Goal: Information Seeking & Learning: Learn about a topic

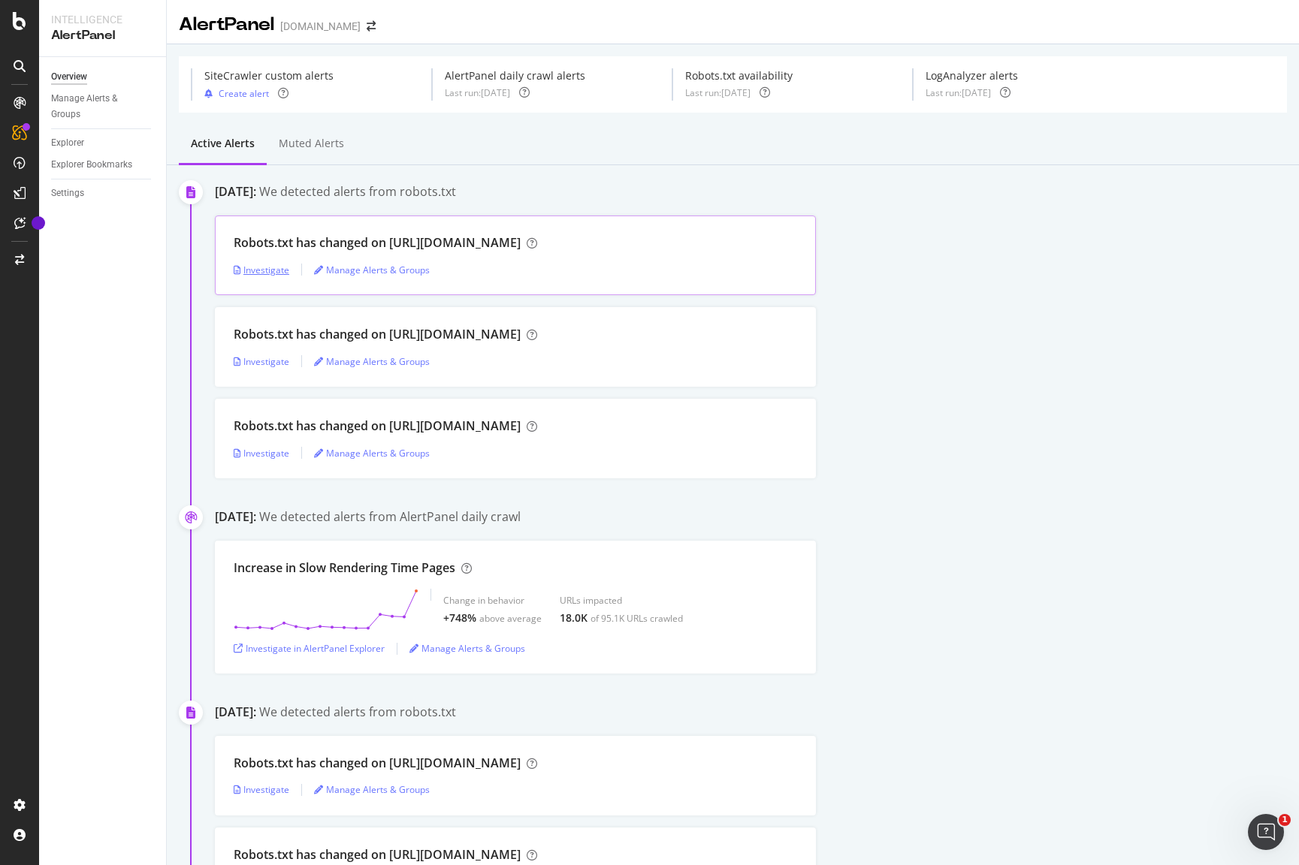
click at [275, 266] on div "Investigate" at bounding box center [262, 270] width 56 height 13
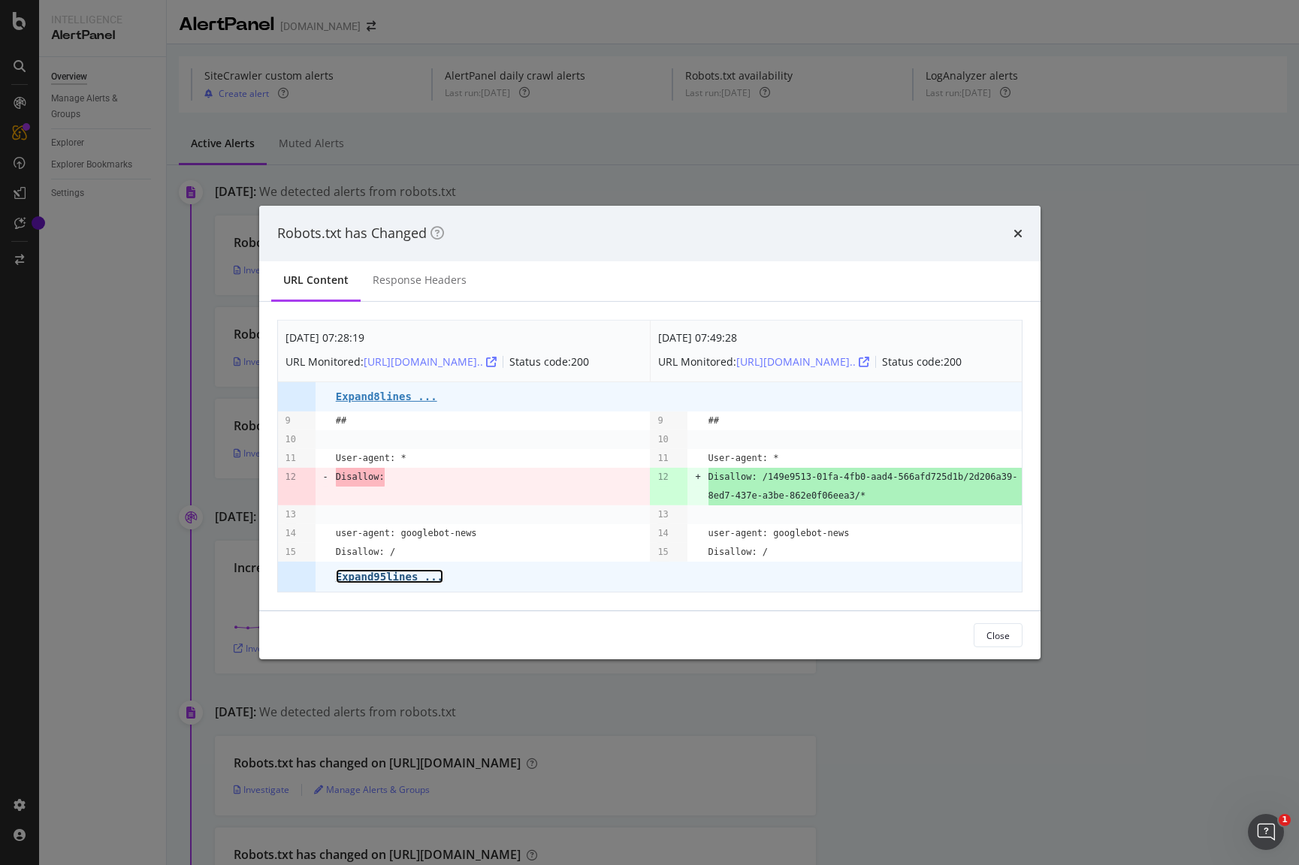
click at [430, 581] on pre "Expand 95 lines ..." at bounding box center [389, 577] width 107 height 12
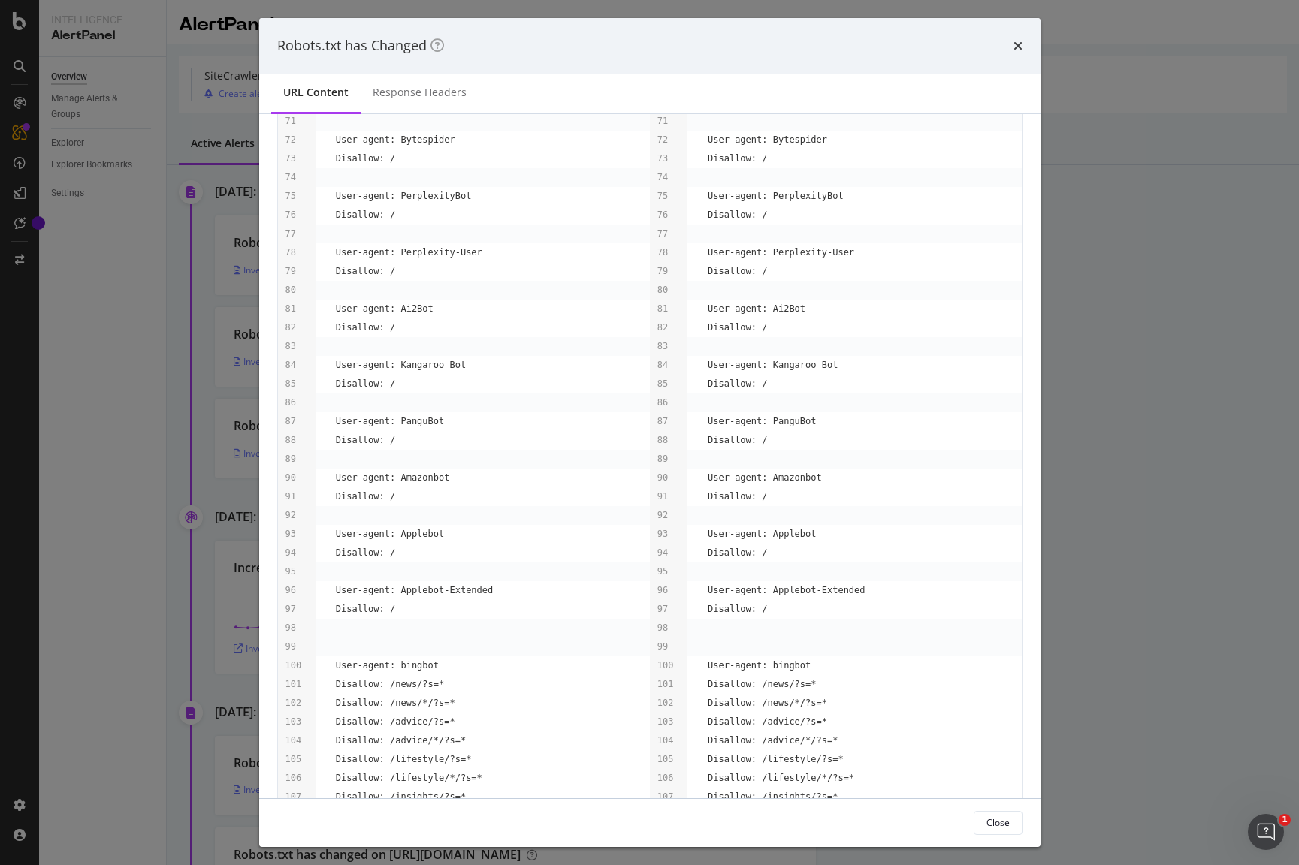
scroll to position [1392, 0]
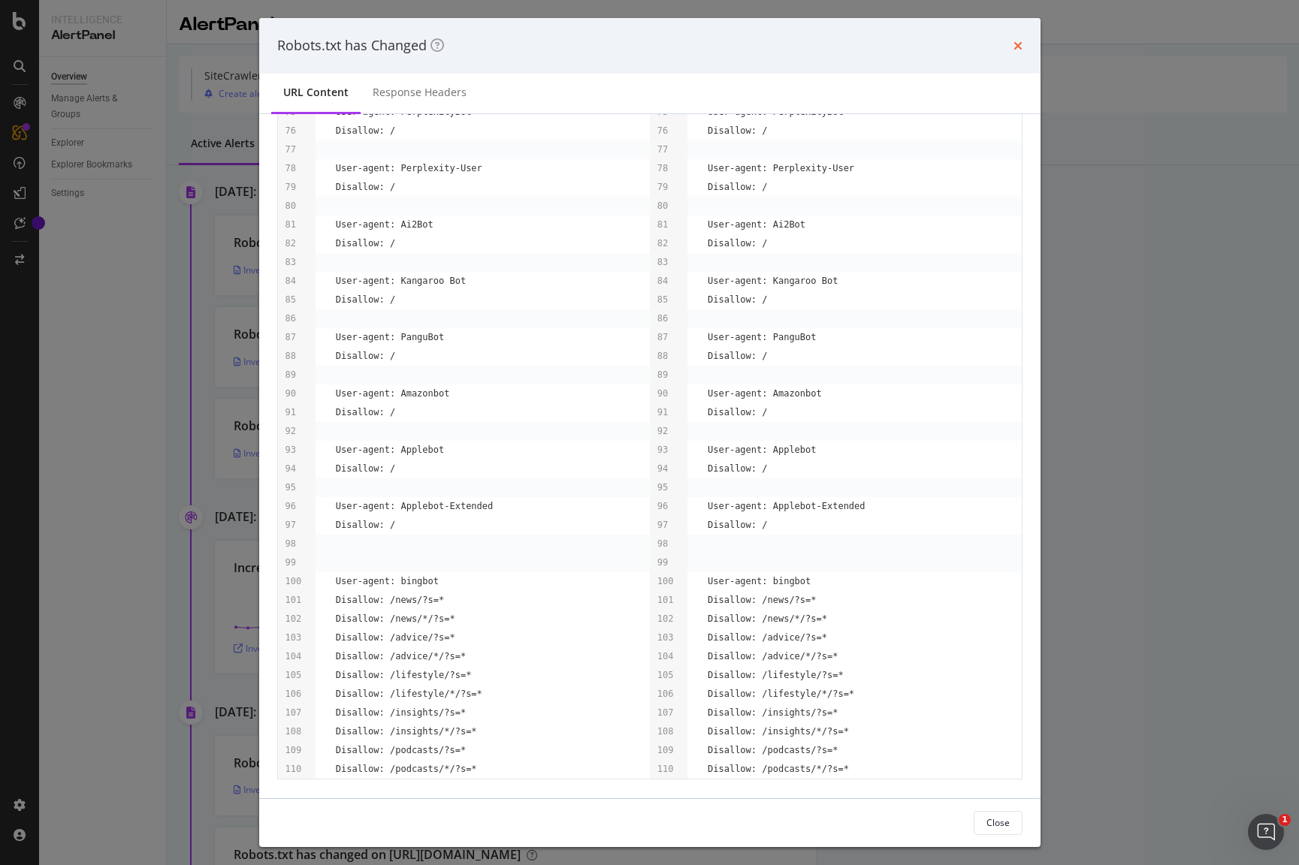
click at [1013, 44] on icon "times" at bounding box center [1017, 46] width 9 height 12
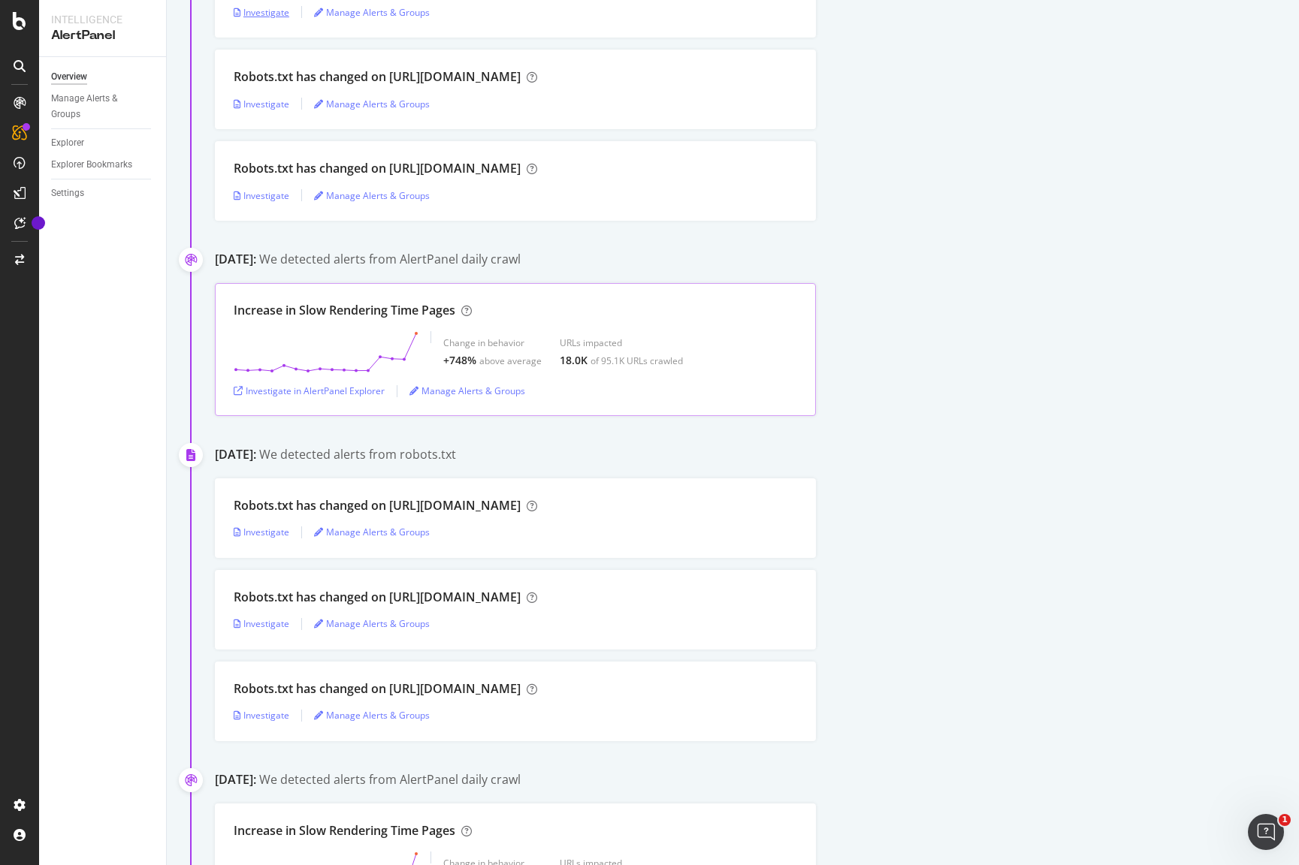
scroll to position [308, 0]
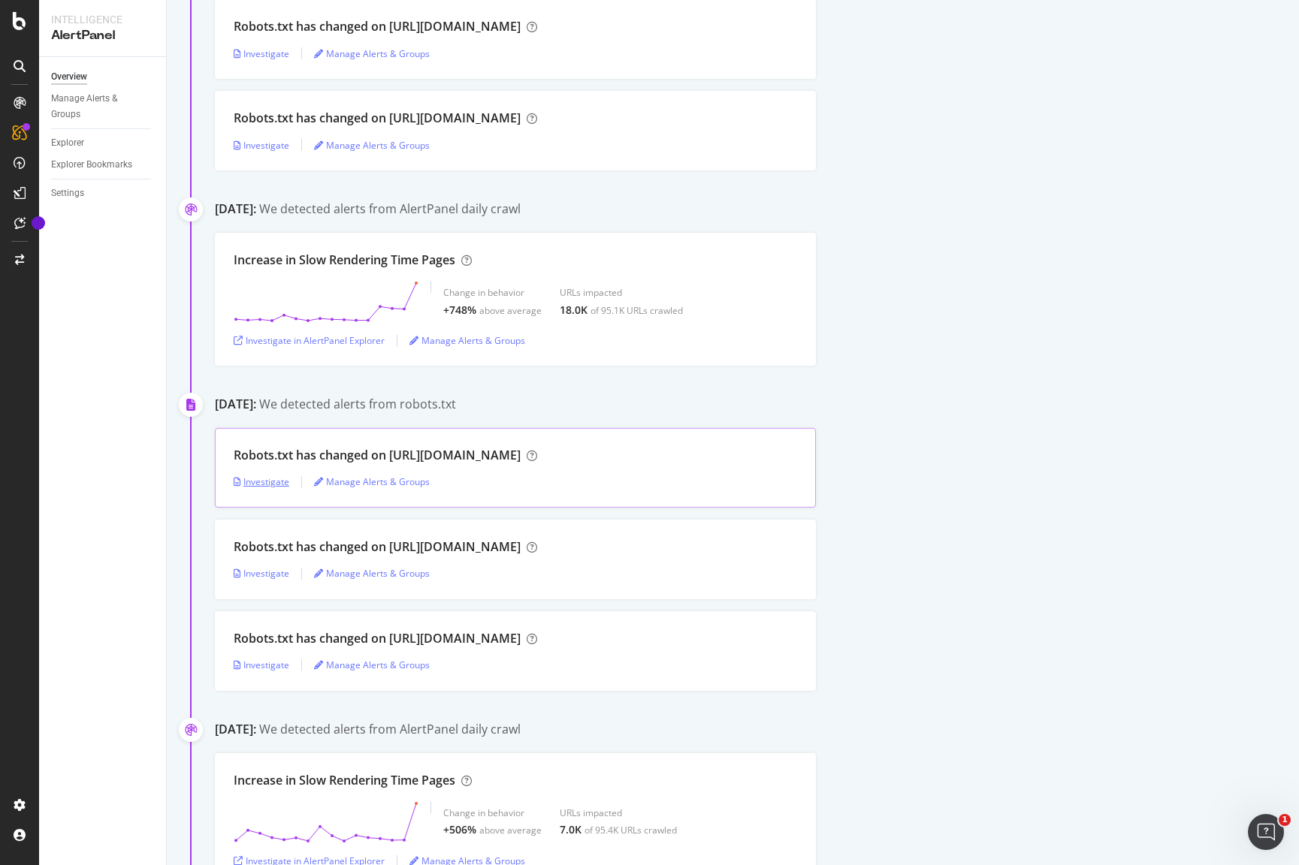
click at [249, 484] on div "Investigate" at bounding box center [262, 481] width 56 height 13
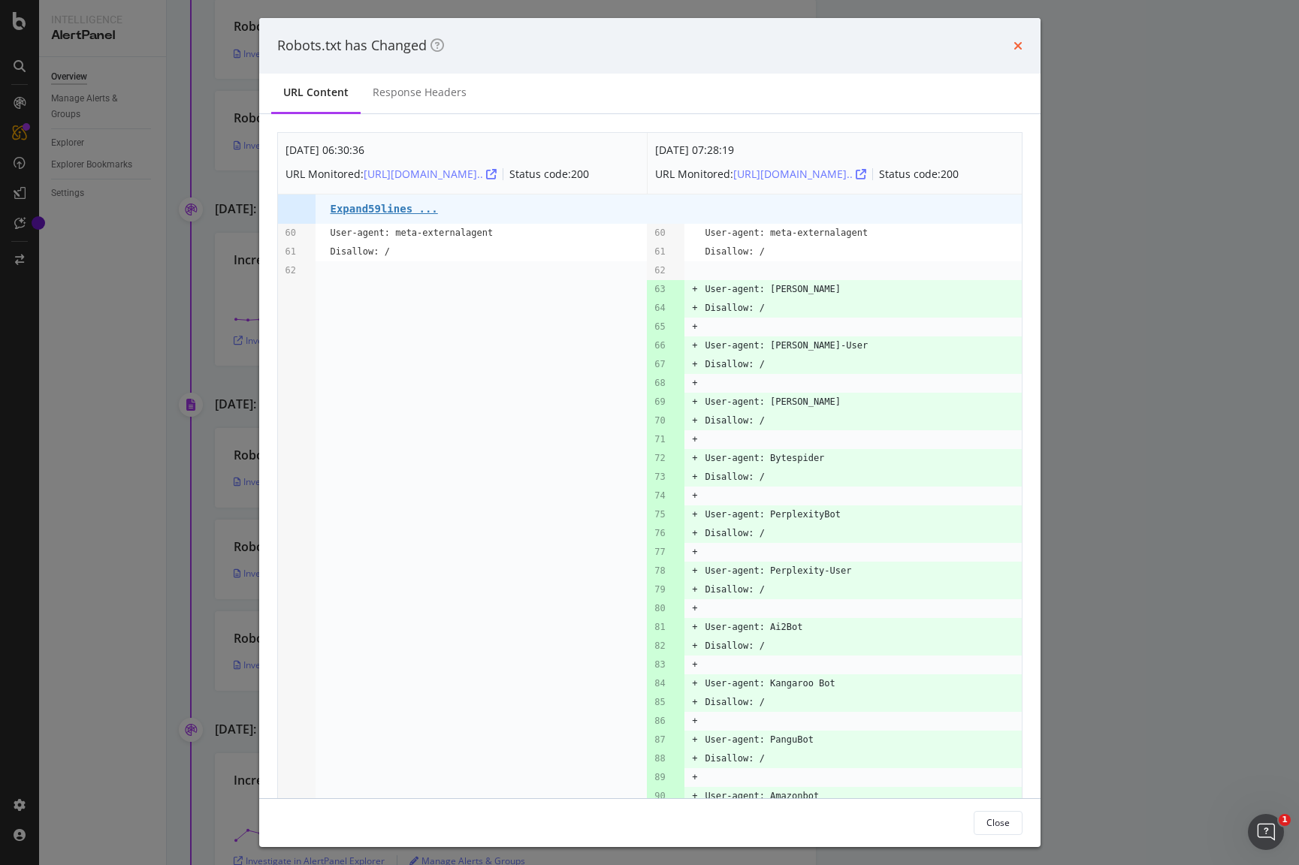
click at [1014, 45] on icon "times" at bounding box center [1017, 46] width 9 height 12
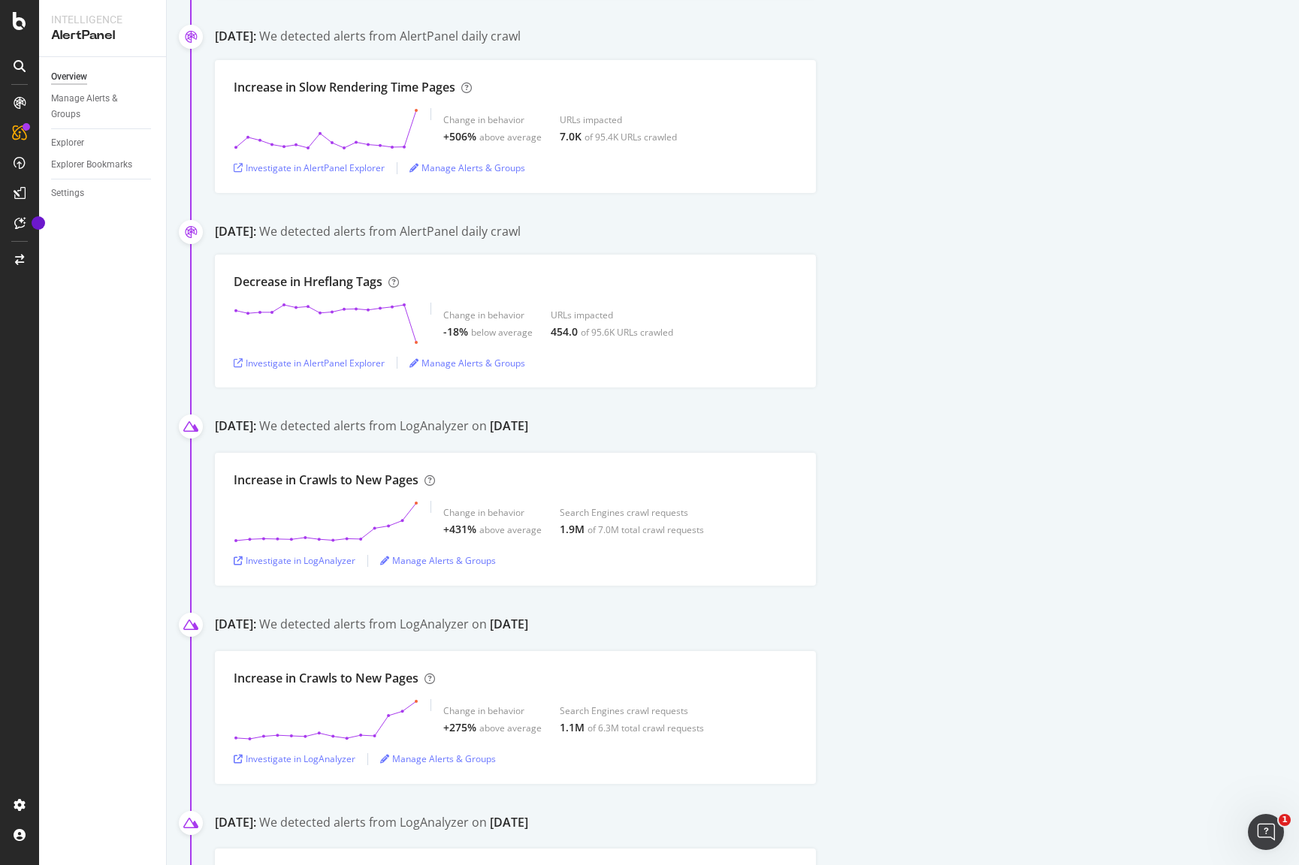
scroll to position [1049, 0]
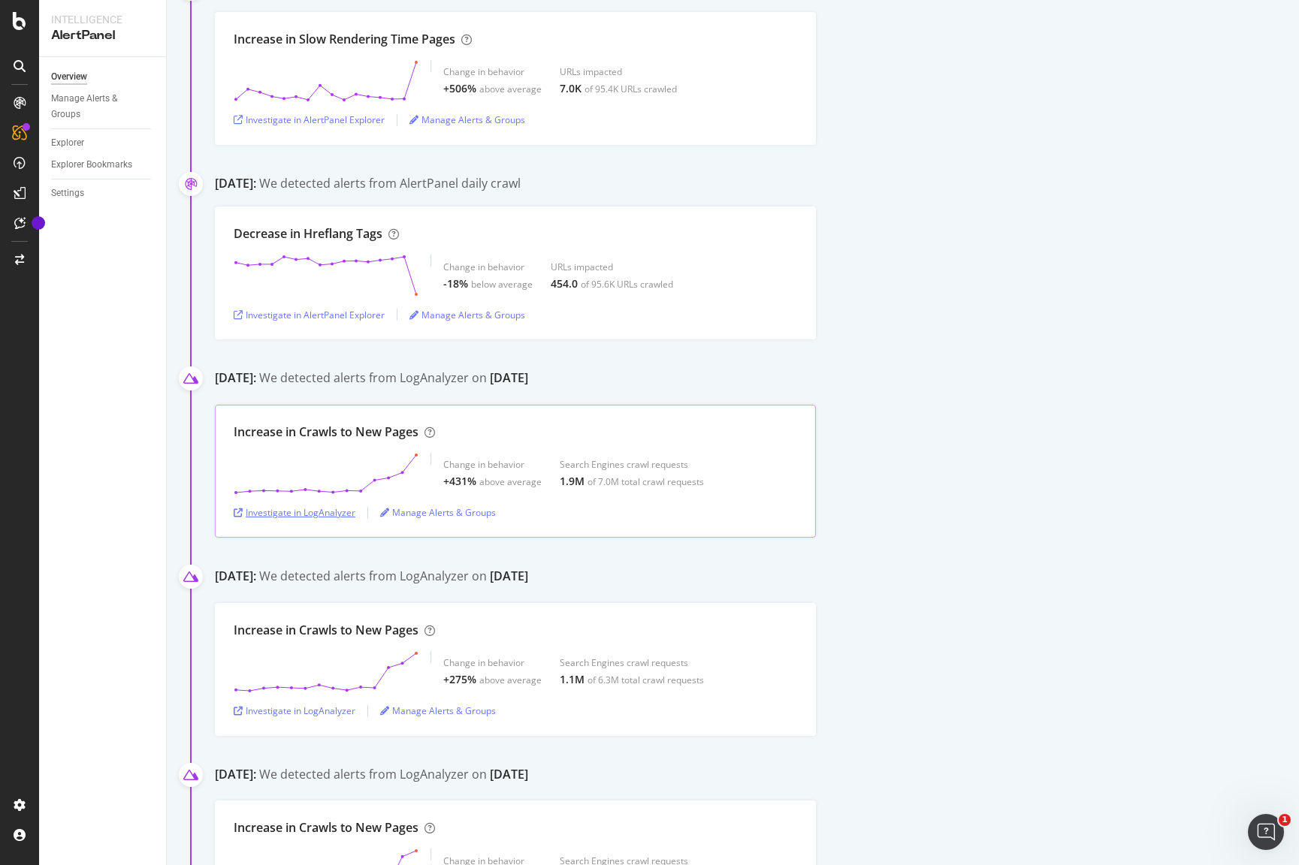
click at [328, 512] on div "Investigate in LogAnalyzer" at bounding box center [295, 512] width 122 height 13
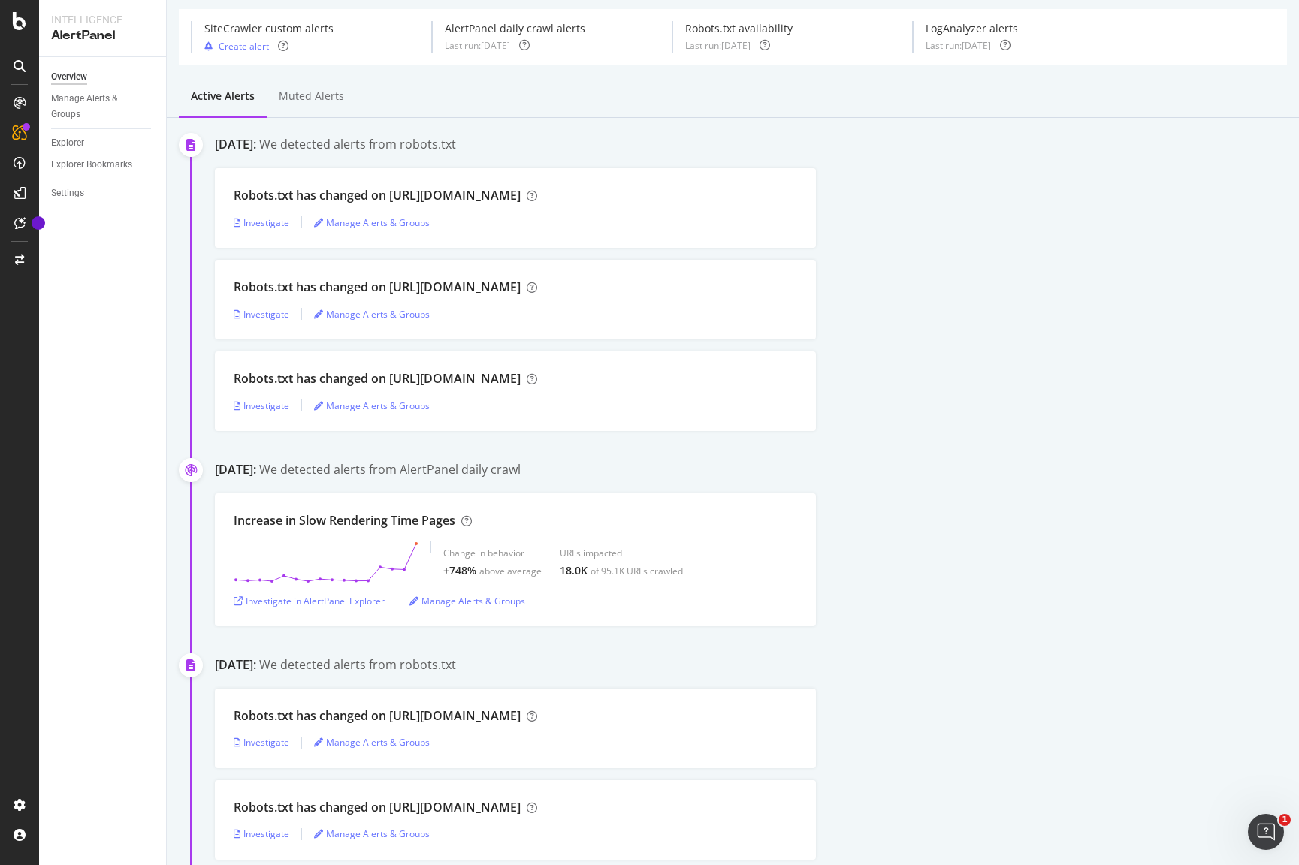
scroll to position [0, 0]
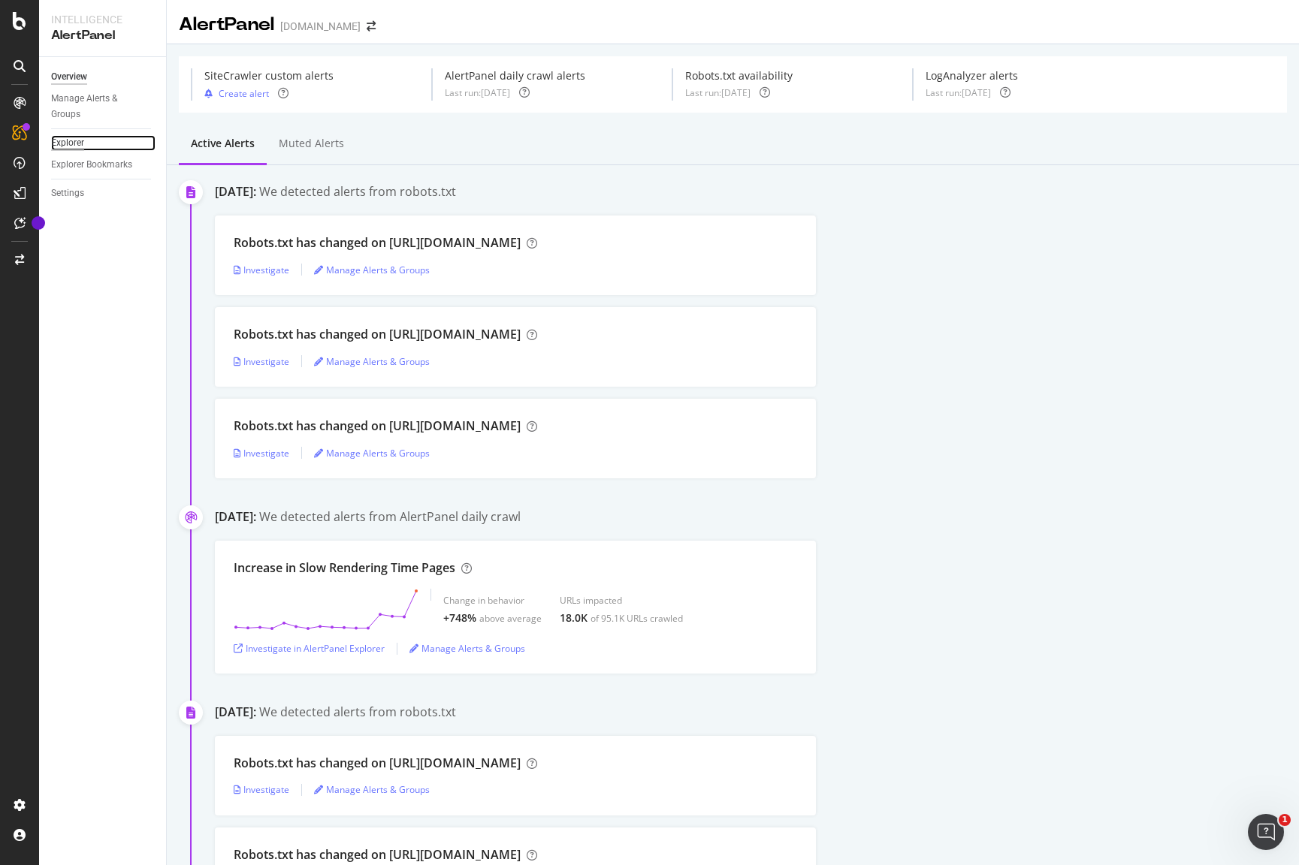
click at [83, 140] on div "Explorer" at bounding box center [67, 143] width 33 height 16
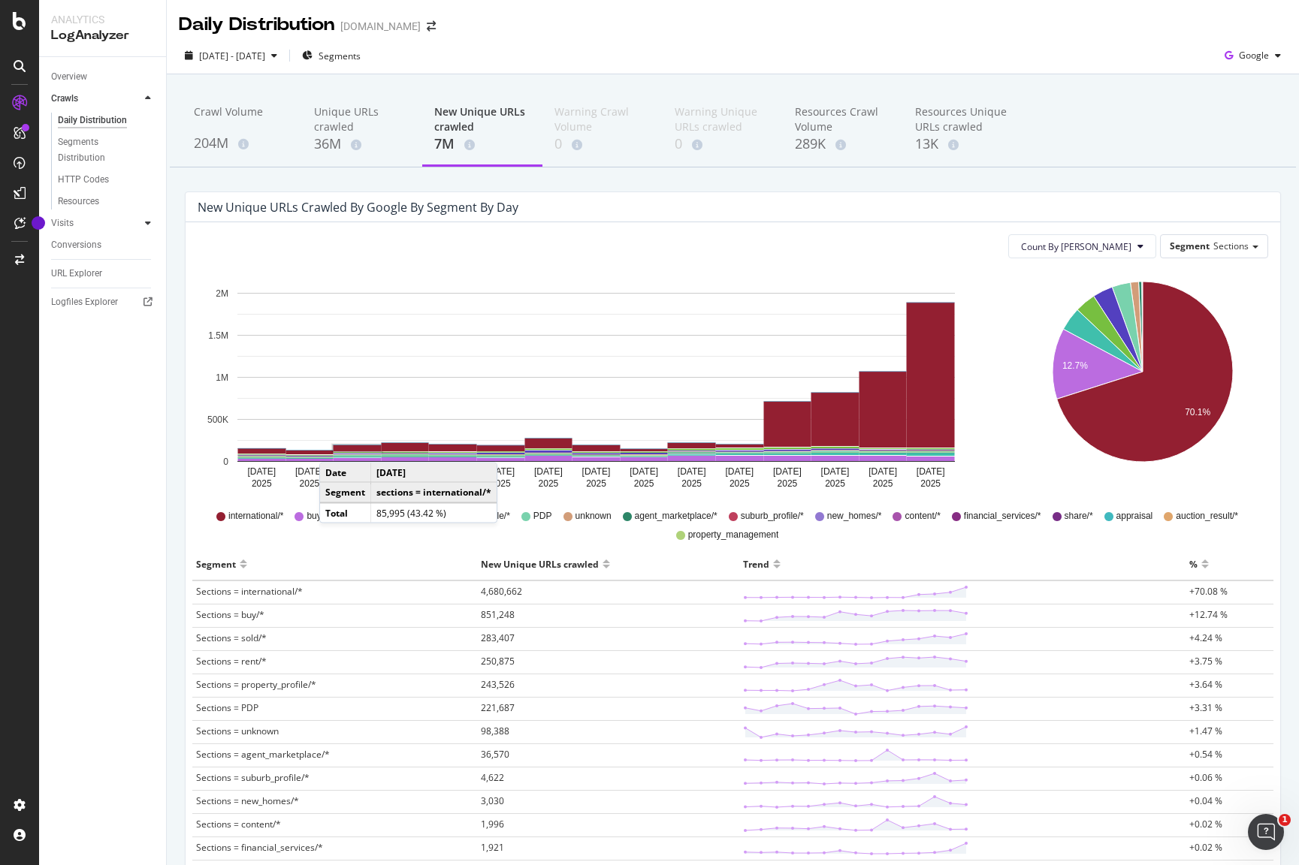
click at [148, 222] on icon at bounding box center [148, 223] width 6 height 9
click at [505, 592] on span "4,680,662" at bounding box center [501, 591] width 41 height 13
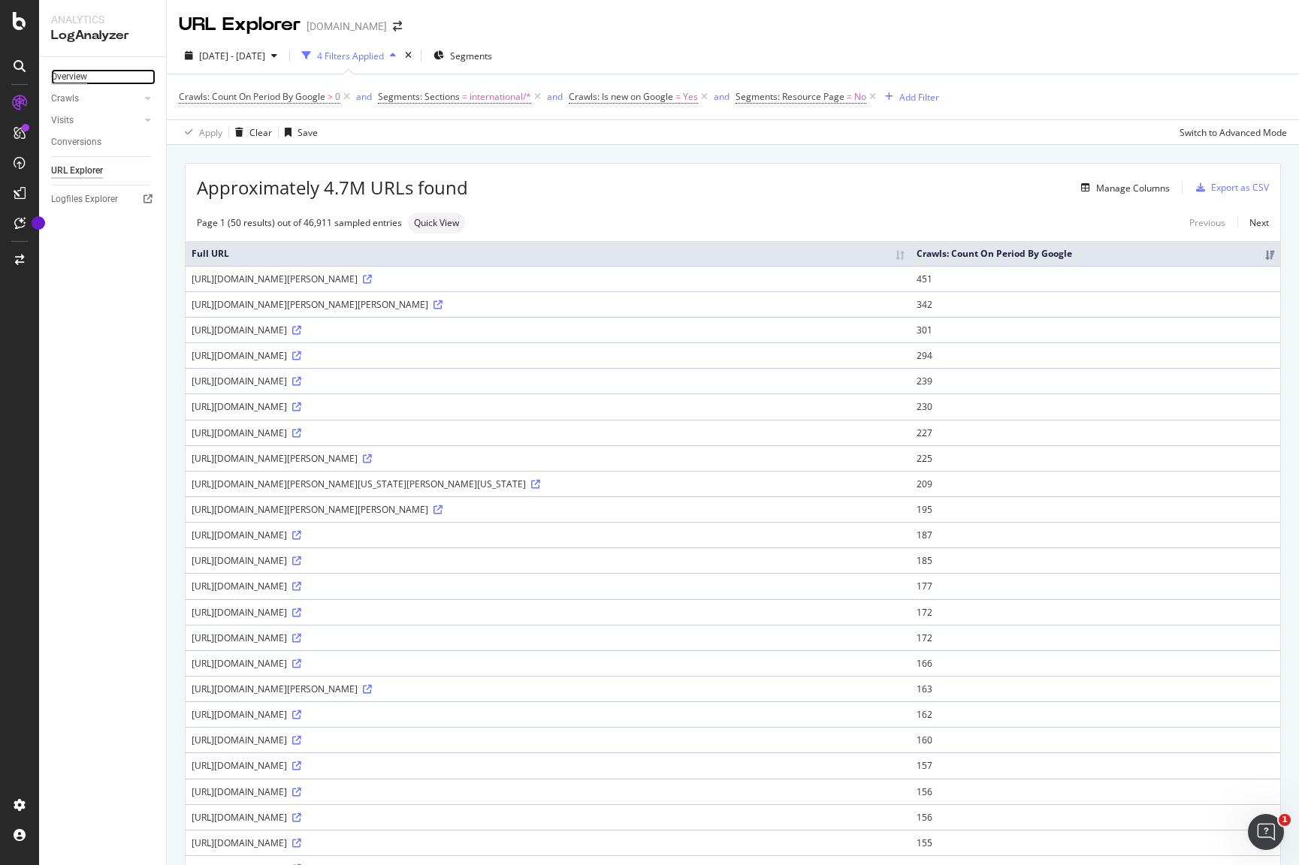
click at [74, 77] on div "Overview" at bounding box center [69, 77] width 36 height 16
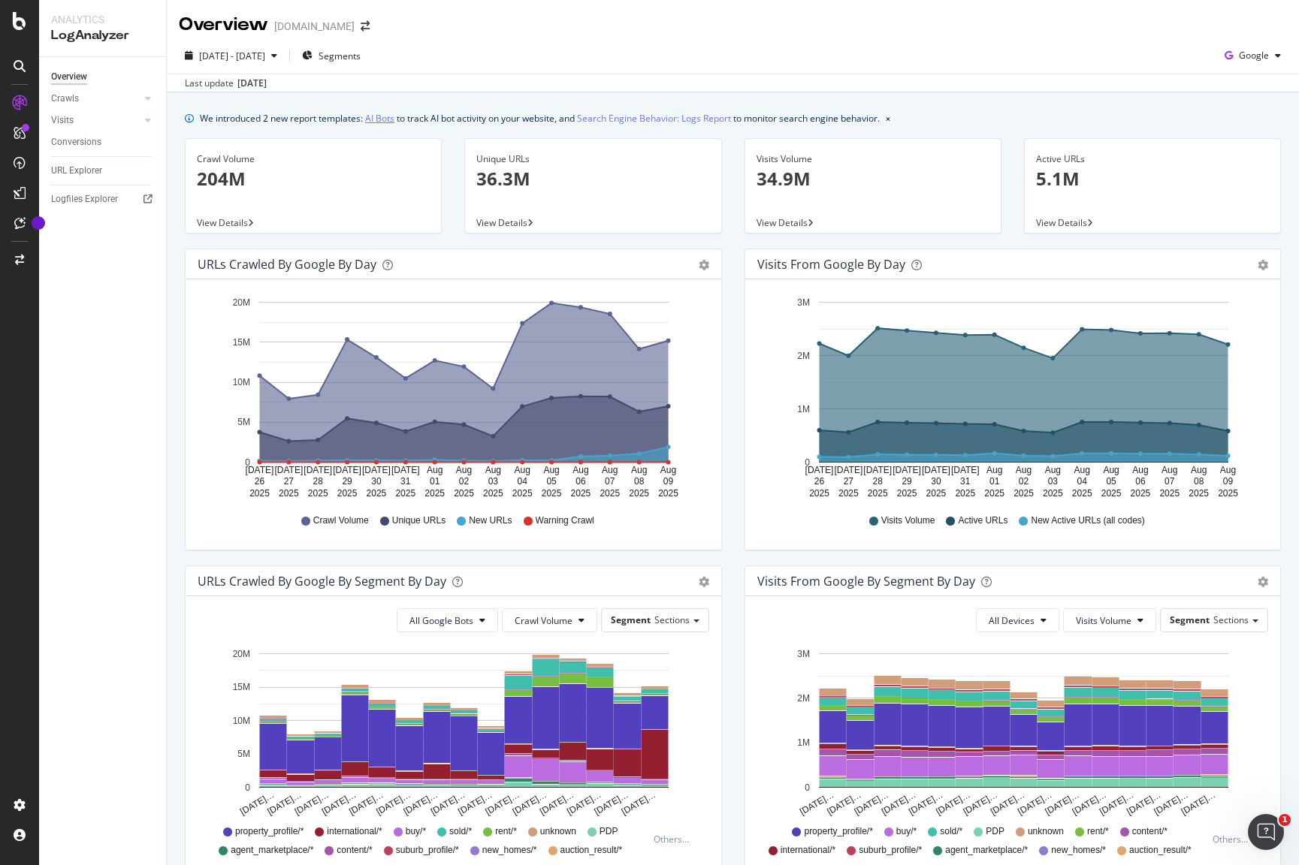
click at [385, 118] on link "AI Bots" at bounding box center [379, 118] width 29 height 16
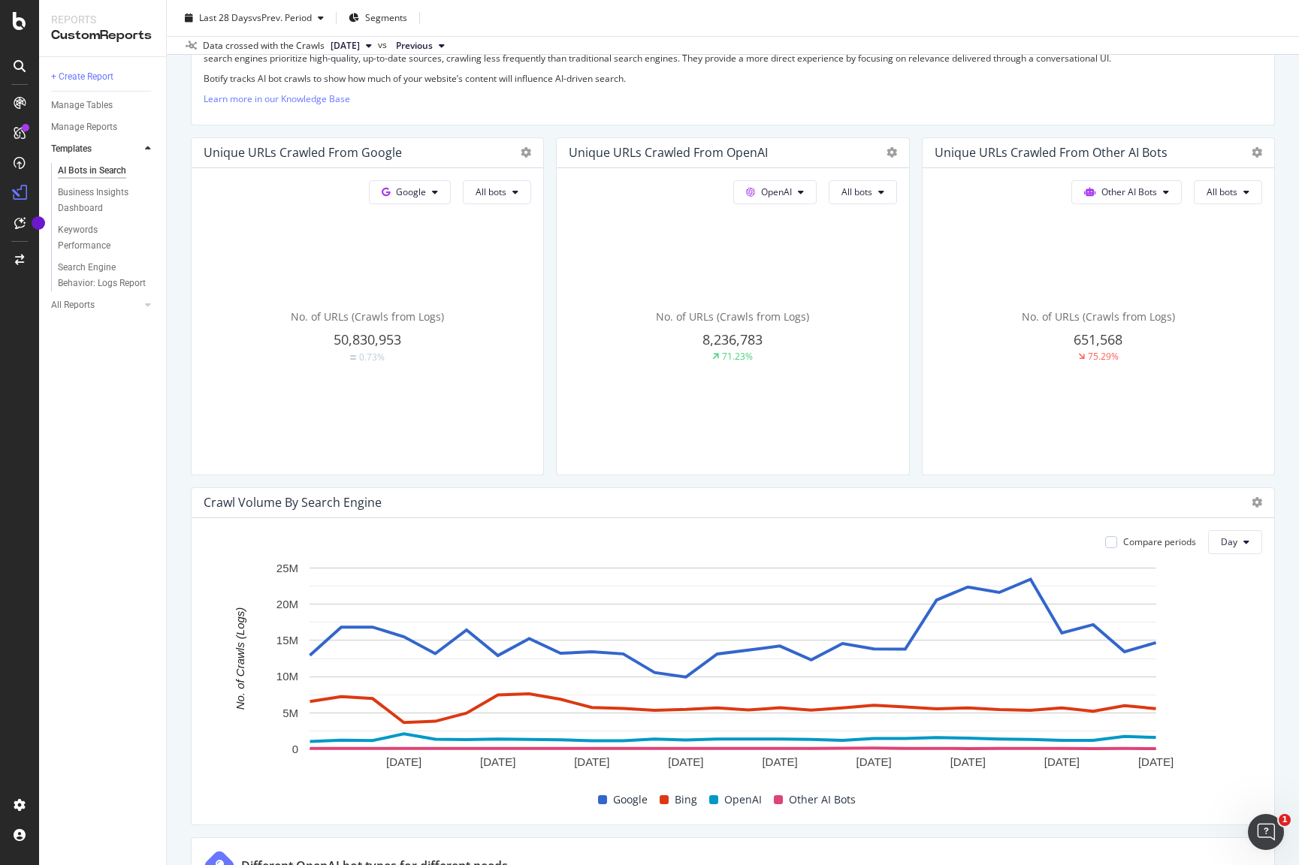
scroll to position [310, 0]
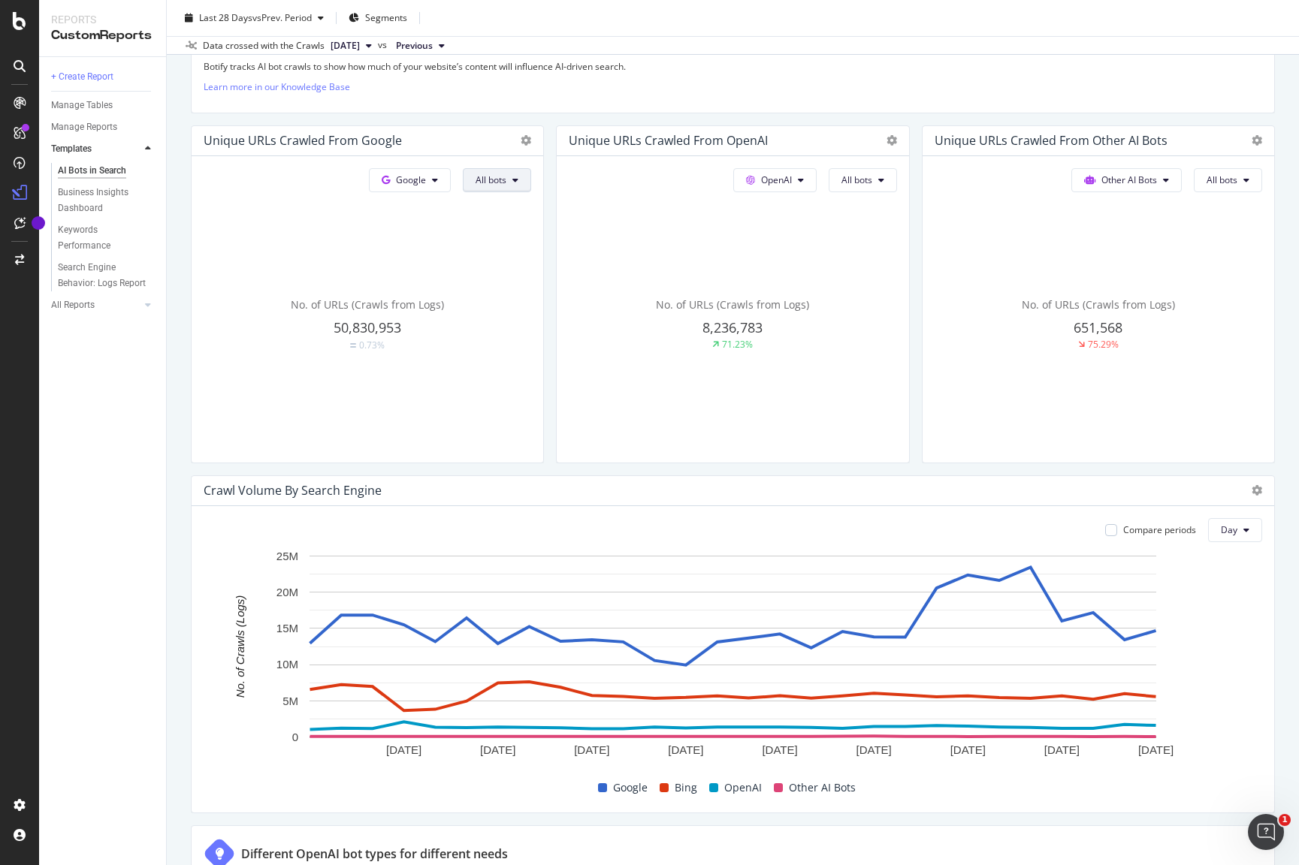
click at [513, 180] on icon at bounding box center [515, 180] width 6 height 9
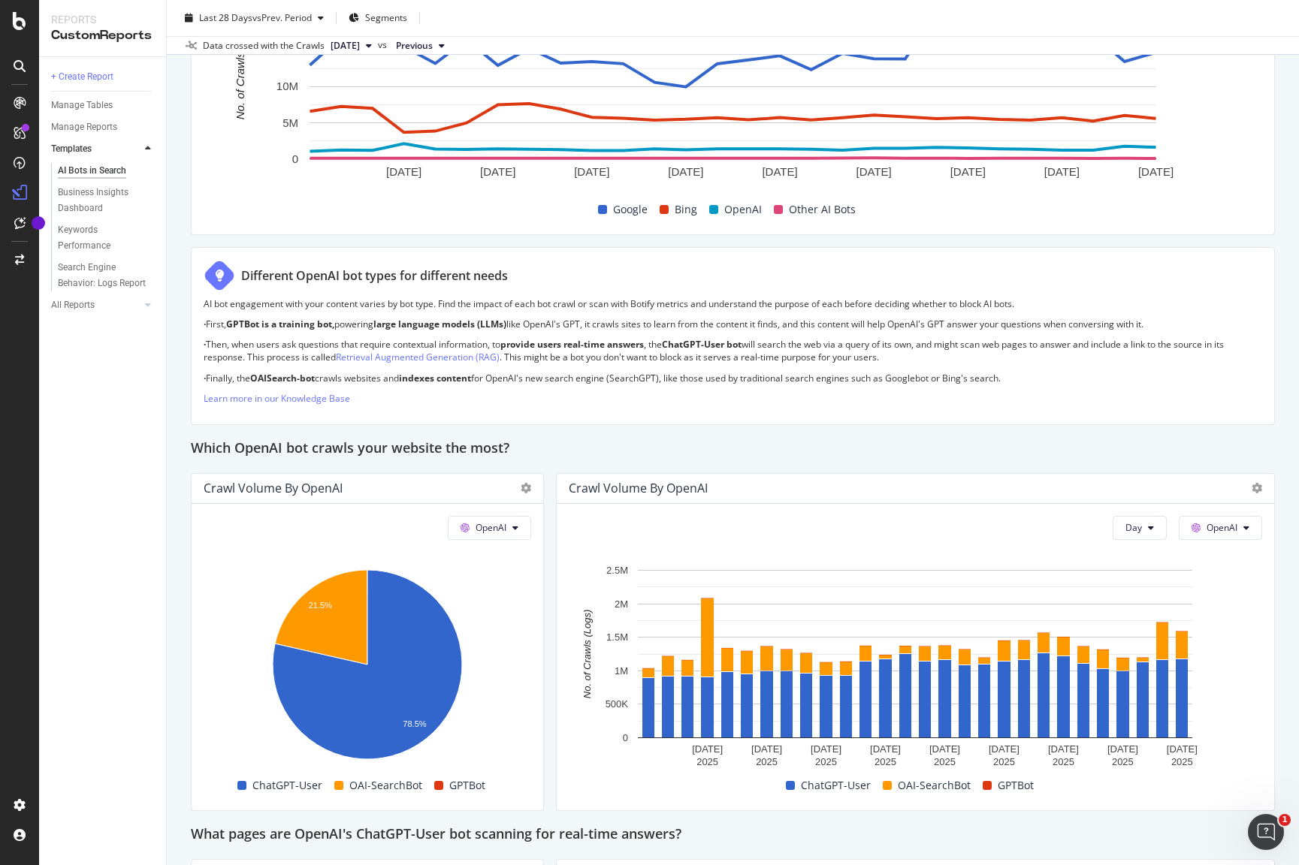
scroll to position [942, 0]
